Goal: Task Accomplishment & Management: Complete application form

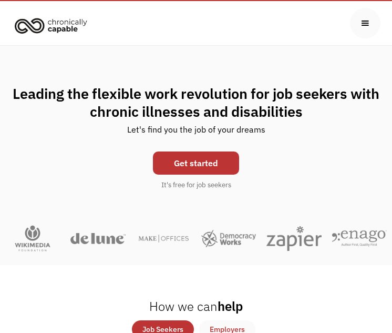
scroll to position [36, 0]
click at [188, 159] on link "Get started" at bounding box center [196, 162] width 86 height 23
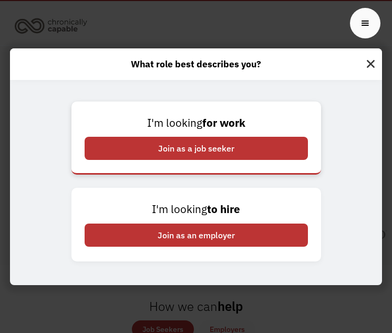
click at [193, 139] on div "Join as a job seeker" at bounding box center [196, 148] width 223 height 23
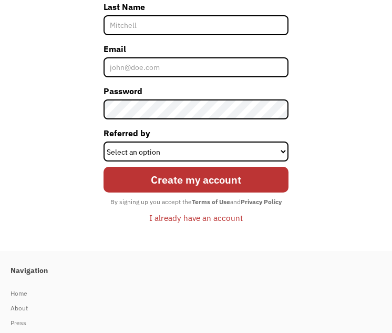
scroll to position [437, 0]
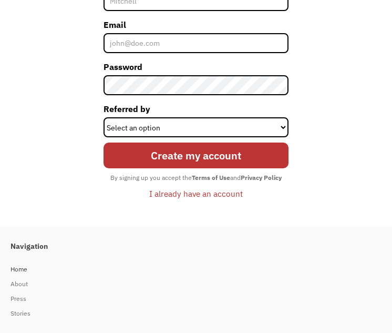
click at [17, 270] on div "Home" at bounding box center [191, 269] width 361 height 13
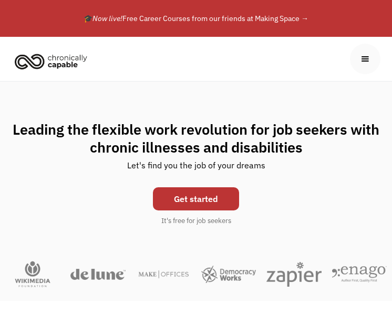
click at [372, 55] on div "menu" at bounding box center [365, 59] width 30 height 30
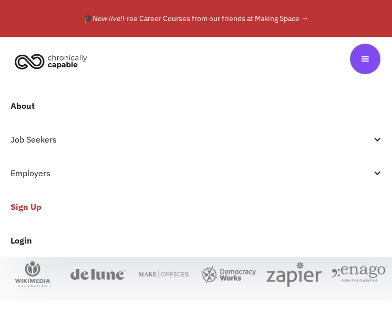
click at [161, 143] on div "Job Seekers" at bounding box center [191, 139] width 361 height 13
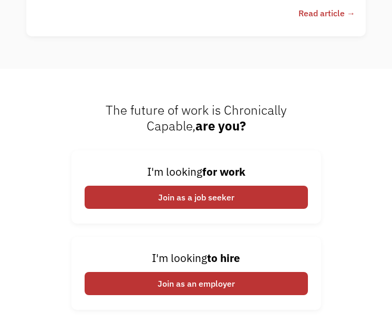
scroll to position [3724, 0]
